Goal: Communication & Community: Answer question/provide support

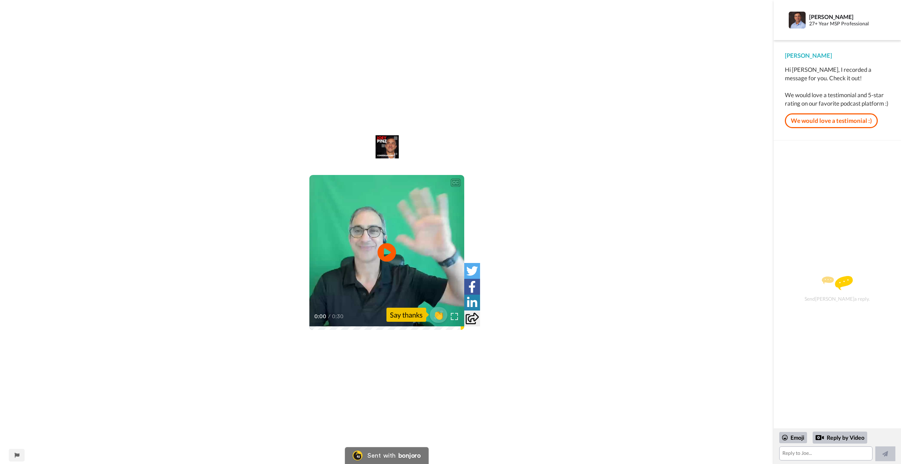
click at [392, 265] on icon "Play/Pause" at bounding box center [386, 251] width 19 height 33
click at [386, 254] on icon at bounding box center [386, 252] width 19 height 19
click at [660, 188] on div "CC Play/Pause Hello [PERSON_NAME] here. 0:00 / 0:30 👏 Say thanks" at bounding box center [386, 237] width 773 height 208
click at [387, 252] on icon "Play/Pause" at bounding box center [386, 251] width 19 height 33
click at [395, 210] on video at bounding box center [386, 252] width 155 height 155
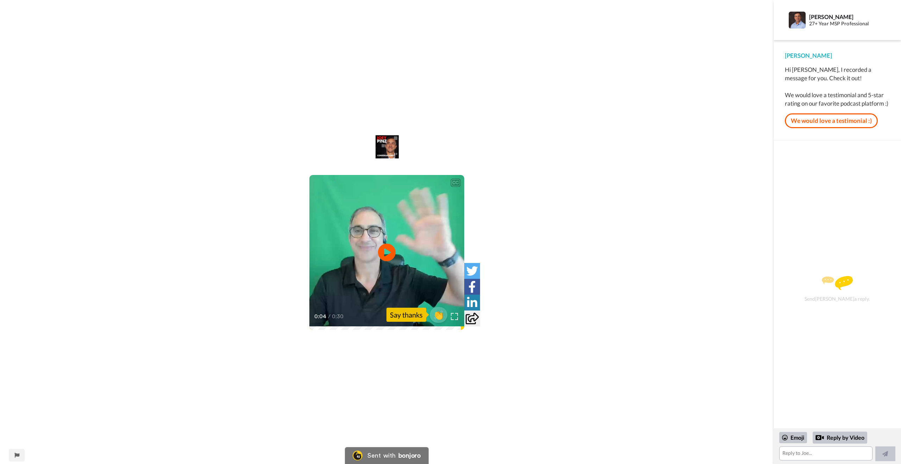
click at [395, 210] on video at bounding box center [386, 252] width 155 height 155
click at [830, 121] on link "We would love a testimonial :)" at bounding box center [830, 120] width 93 height 15
click at [819, 451] on textarea at bounding box center [825, 453] width 93 height 14
type textarea "Thanks for this [PERSON_NAME], yes sure, we will get one done shortly."
click at [880, 451] on button "Send" at bounding box center [883, 448] width 23 height 25
